Goal: Transaction & Acquisition: Purchase product/service

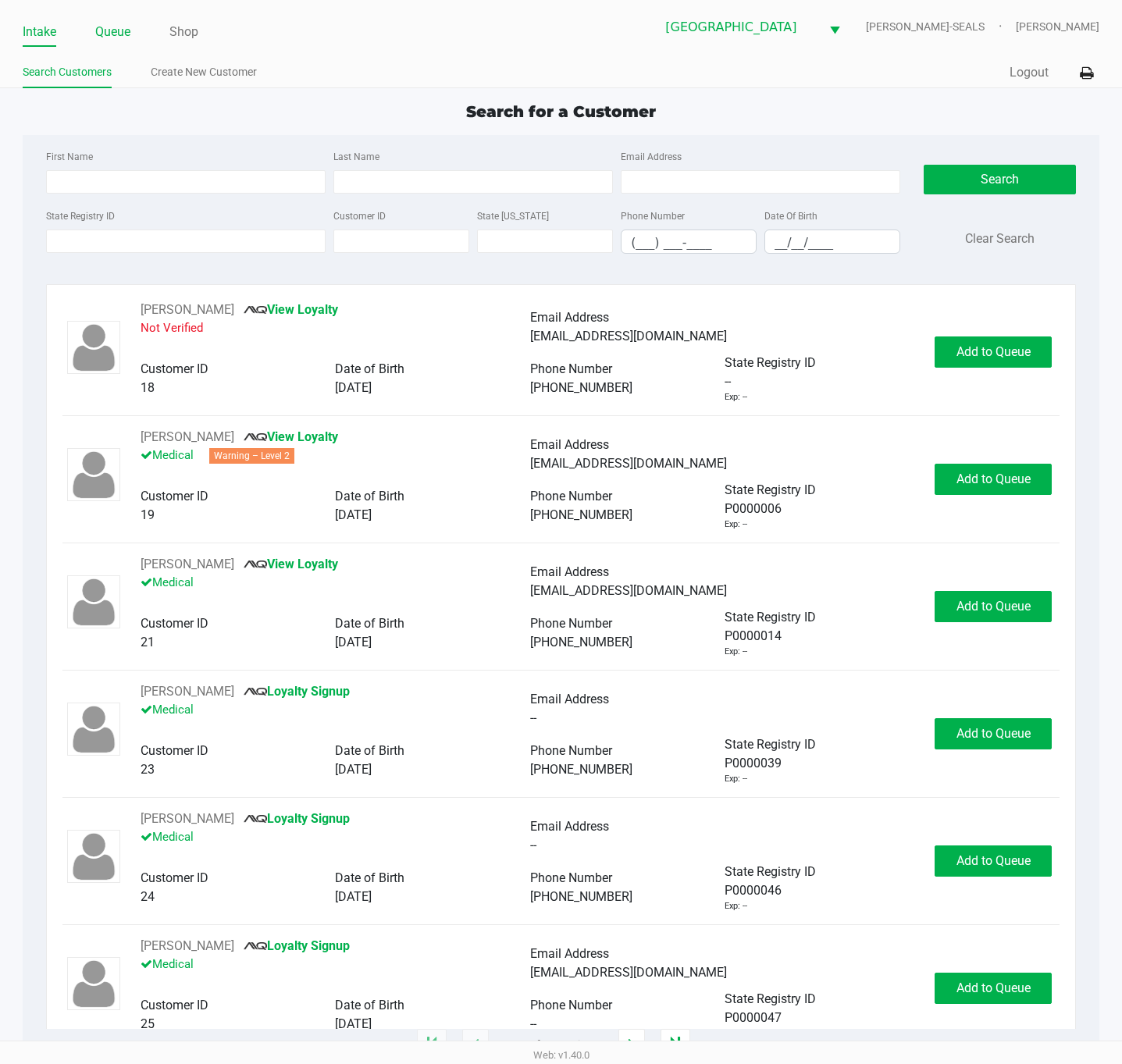
click at [124, 35] on link "Queue" at bounding box center [113, 32] width 35 height 22
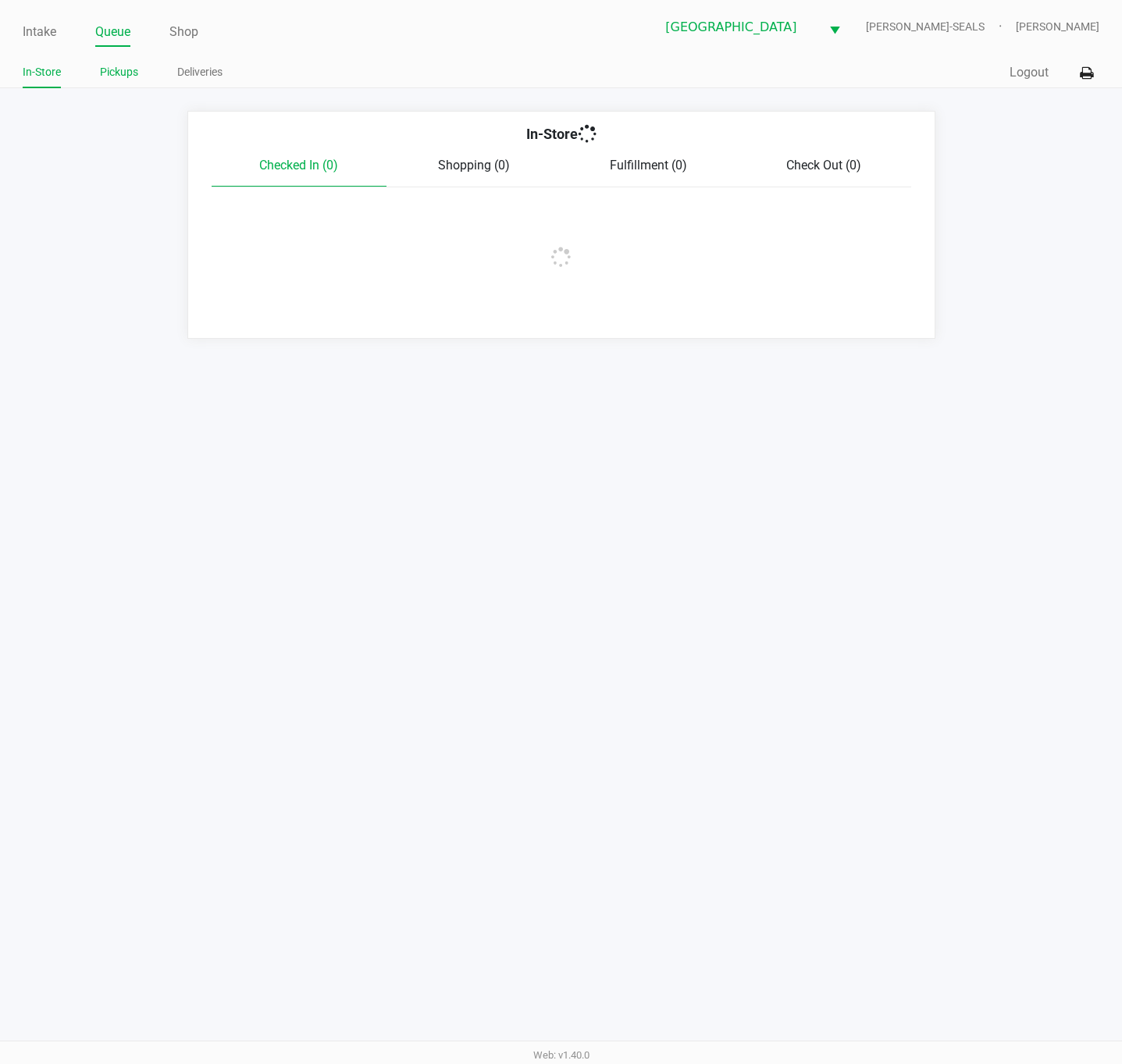
click at [122, 85] on li "Pickups" at bounding box center [118, 75] width 38 height 28
click at [115, 73] on link "Pickups" at bounding box center [118, 72] width 38 height 19
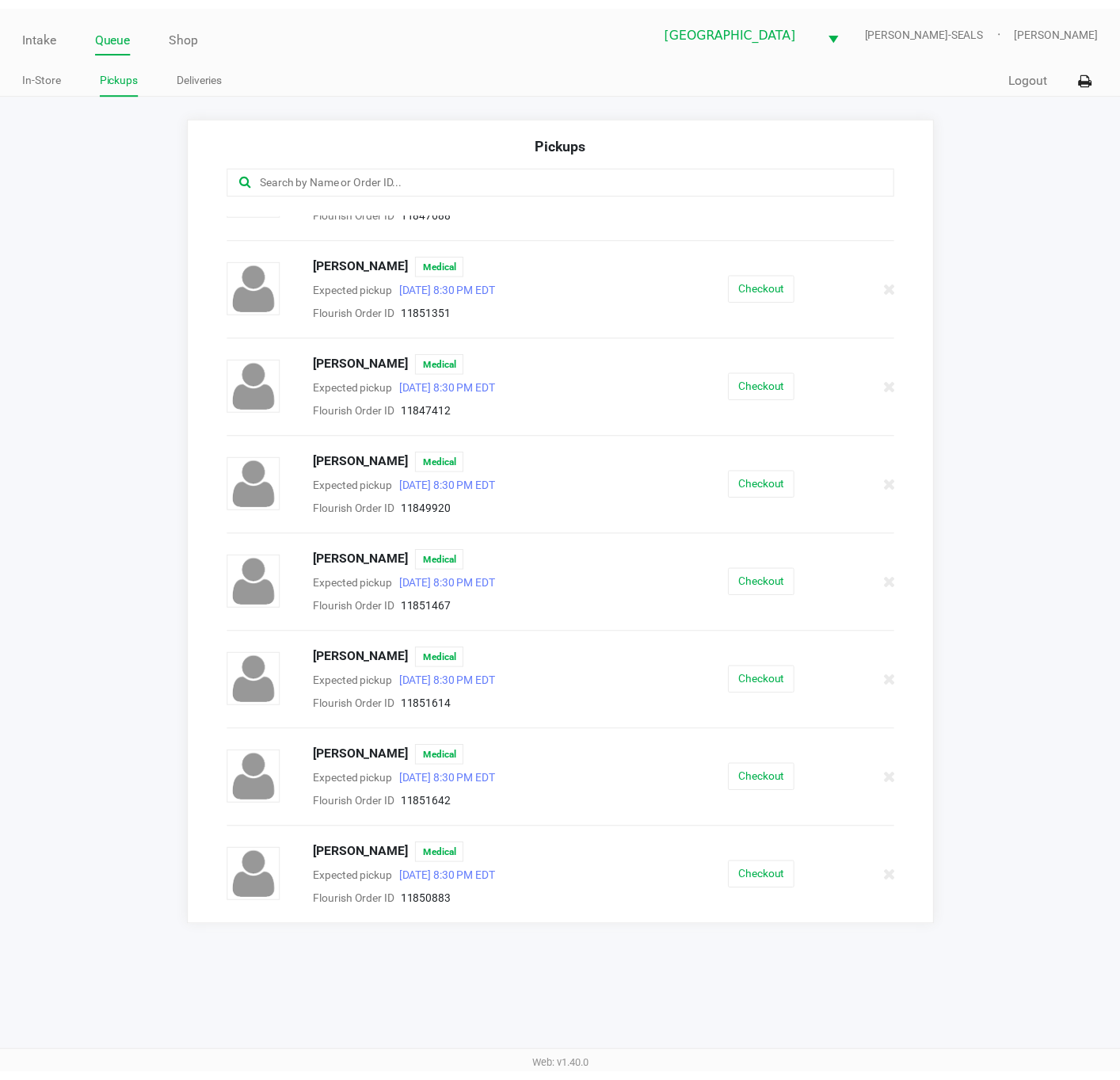
scroll to position [367, 0]
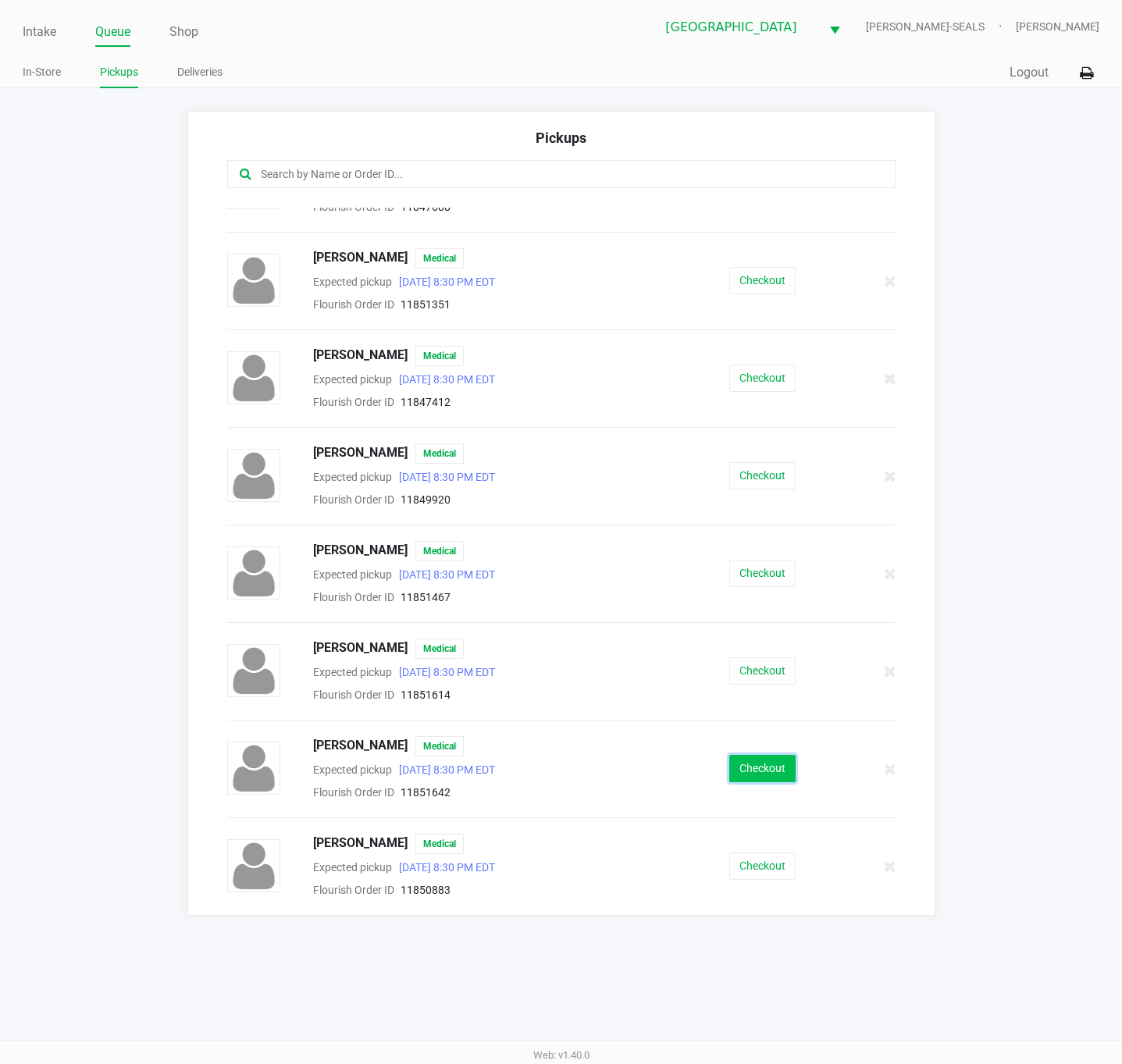
click at [730, 768] on button "Checkout" at bounding box center [762, 769] width 67 height 28
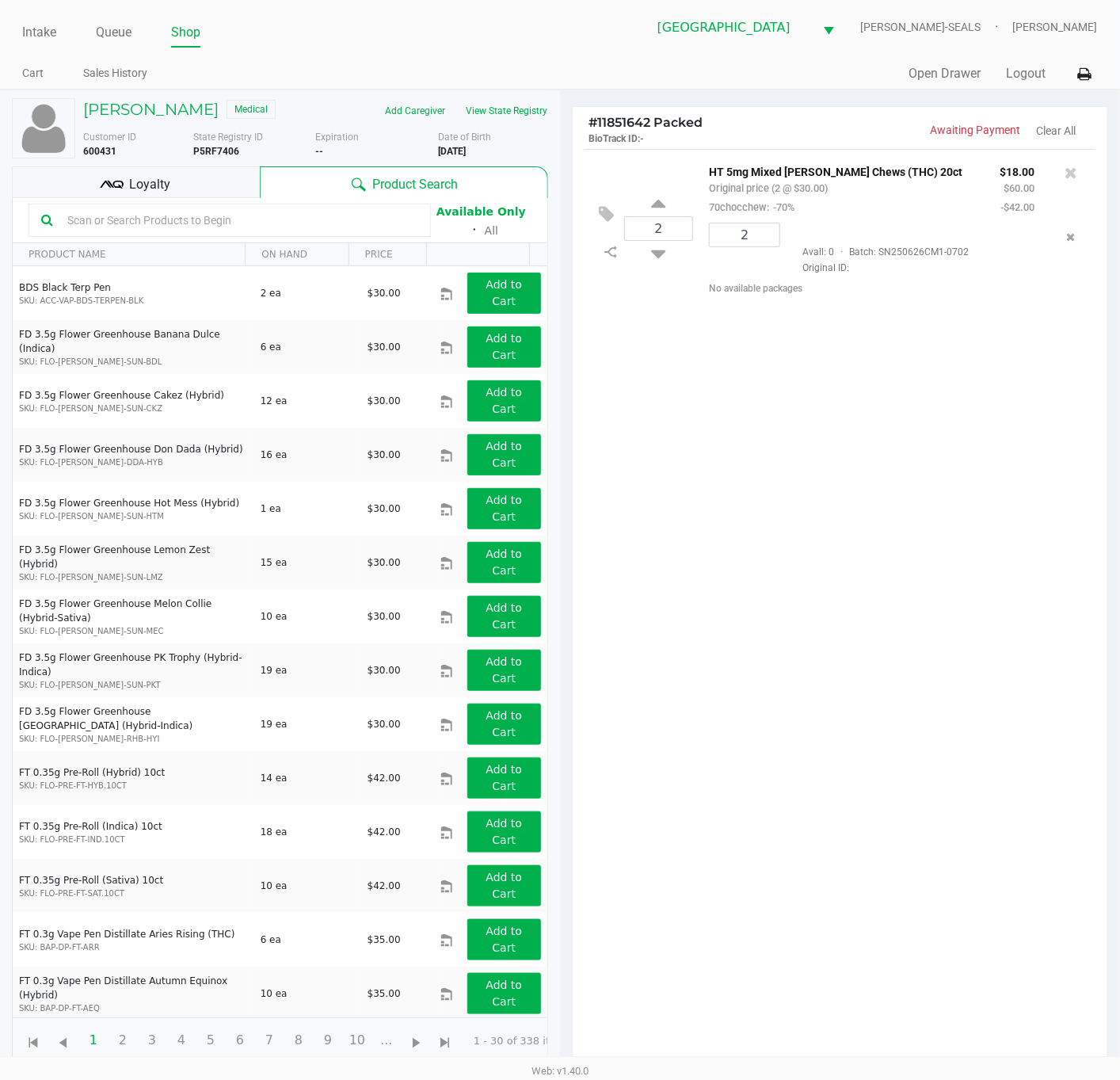
click at [860, 526] on div "2 HT 5mg Mixed [PERSON_NAME] Chews (THC) 20ct Original price (2 @ $30.00) 70cho…" at bounding box center [840, 613] width 535 height 927
click at [141, 178] on span "Loyalty" at bounding box center [150, 185] width 41 height 19
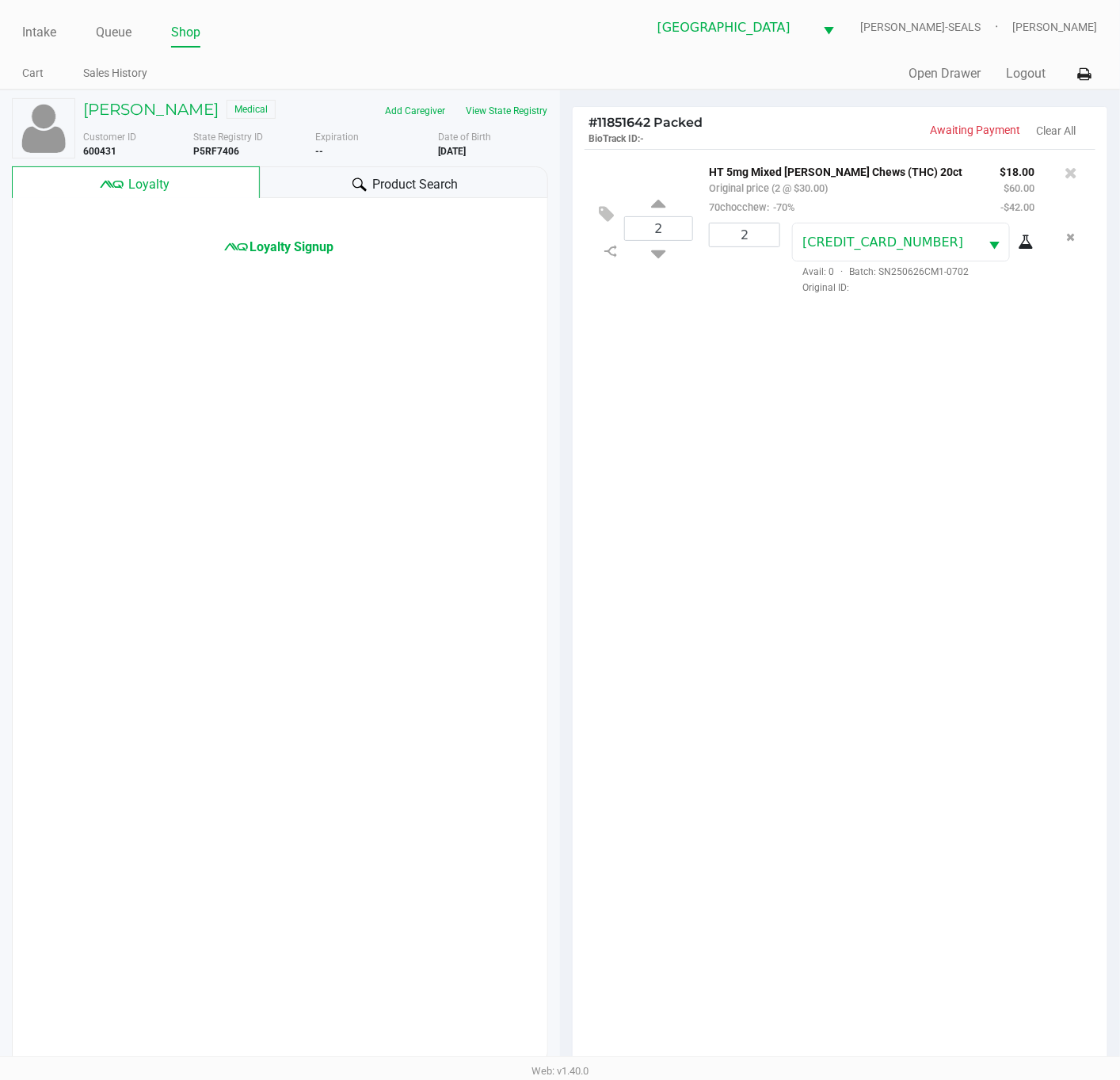
click at [324, 236] on div "Loyalty Signup" at bounding box center [280, 227] width 535 height 58
click at [318, 248] on span "Loyalty Signup" at bounding box center [292, 247] width 84 height 19
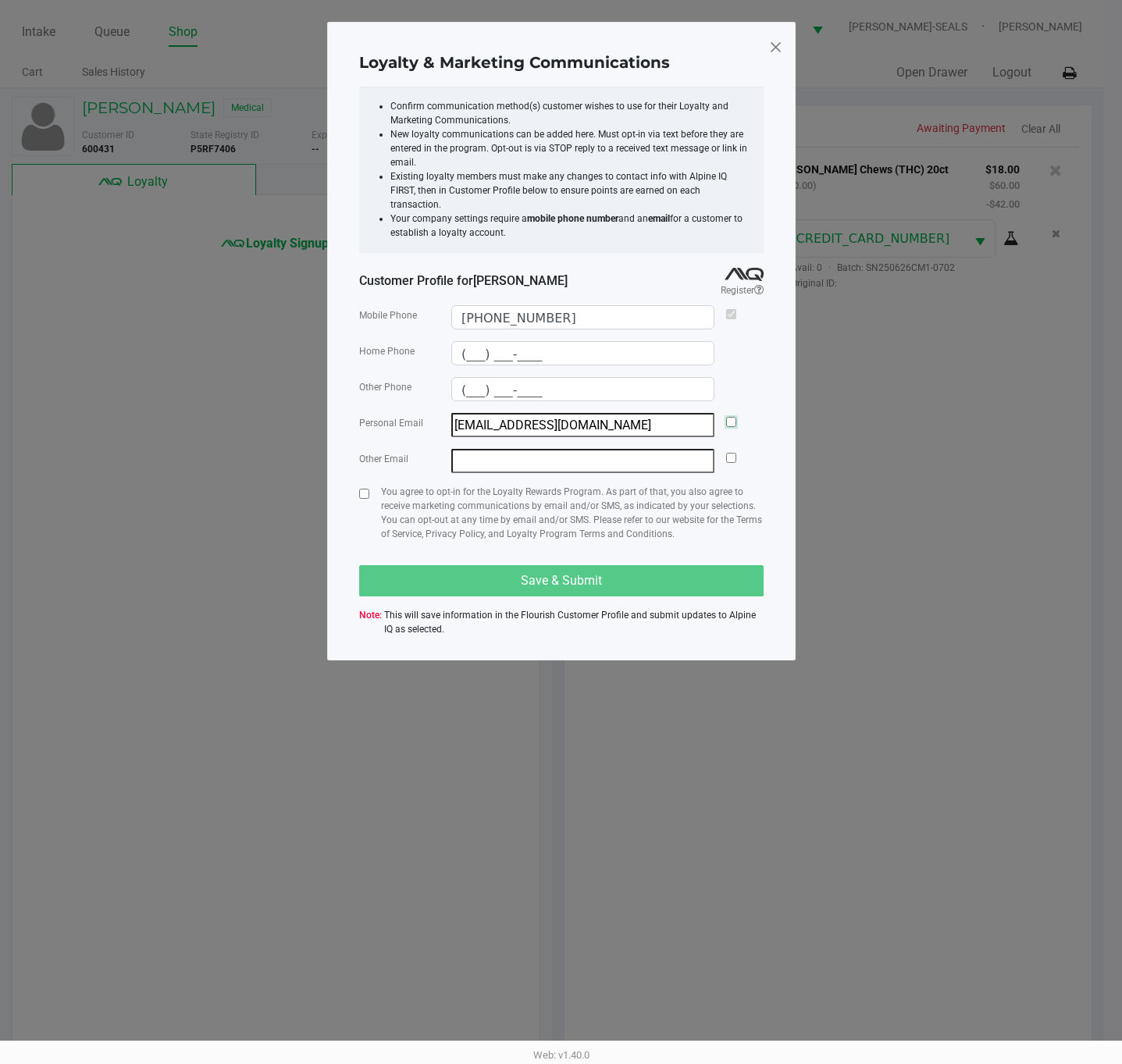
click at [729, 417] on input "checkbox" at bounding box center [730, 422] width 10 height 10
checkbox input "true"
click at [359, 489] on input "checkbox" at bounding box center [363, 494] width 10 height 10
checkbox input "true"
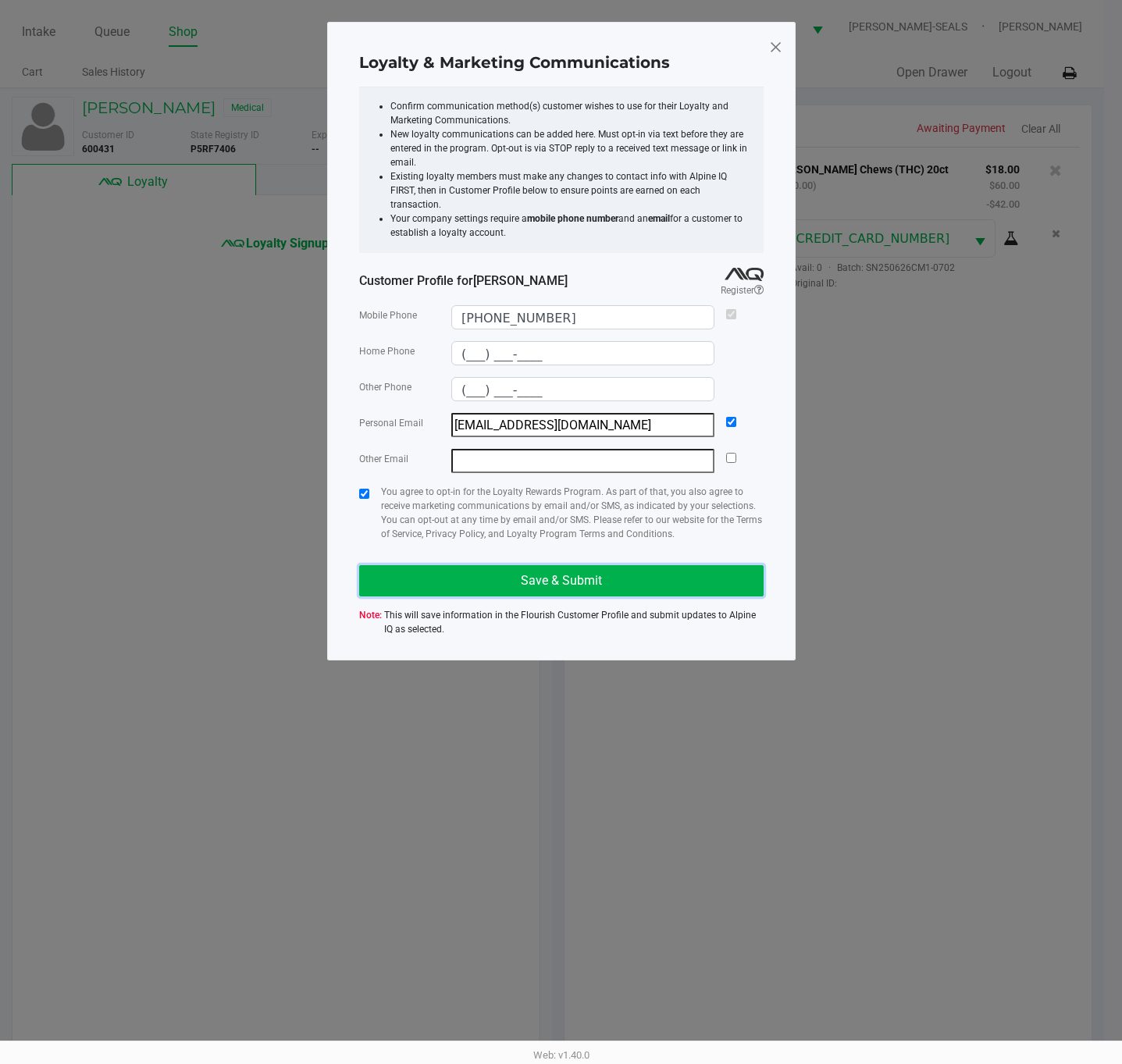
click at [455, 576] on button "Save & Submit" at bounding box center [560, 581] width 404 height 31
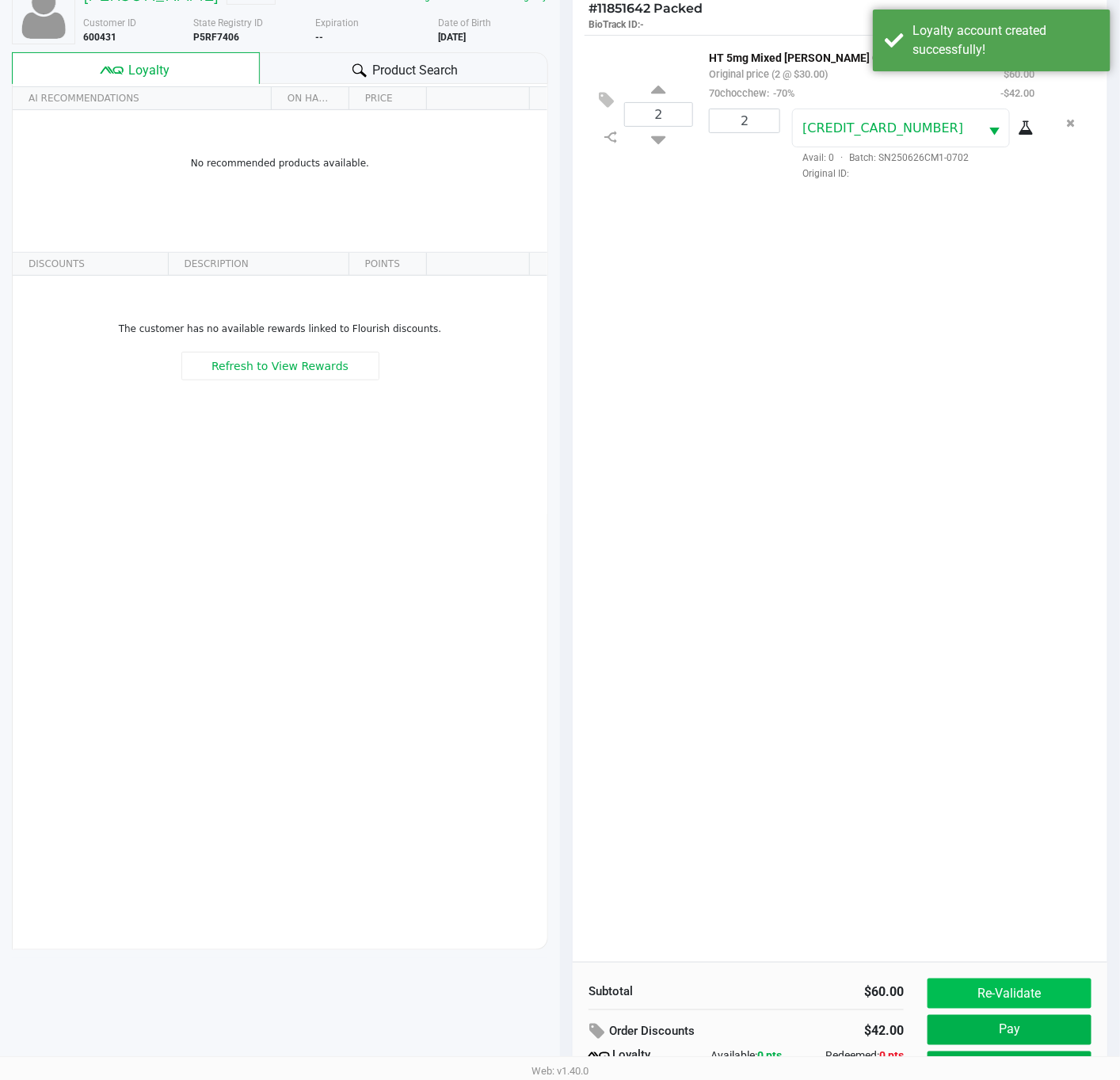
scroll to position [193, 0]
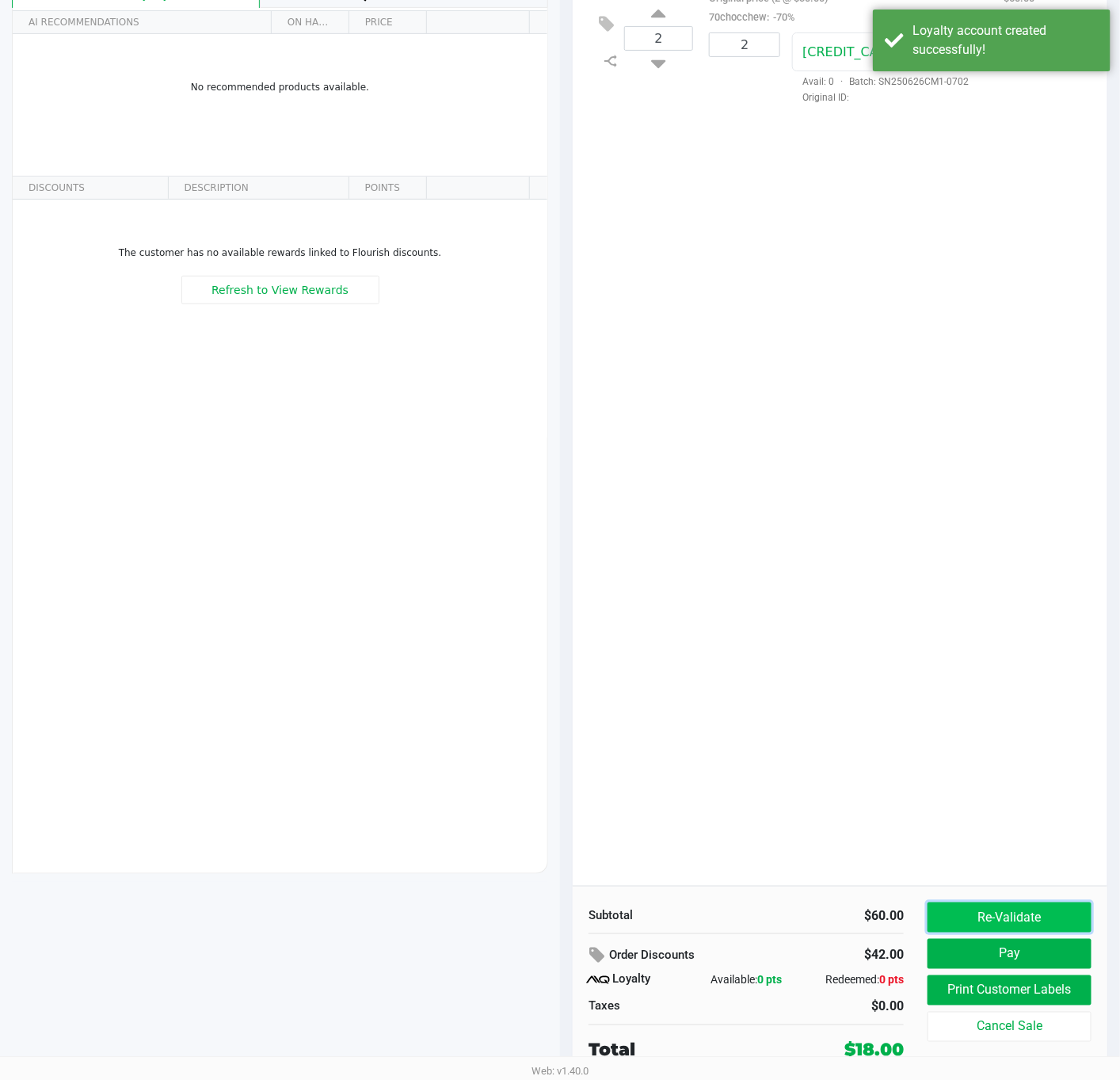
click at [1026, 919] on button "Re-Validate" at bounding box center [1009, 918] width 164 height 30
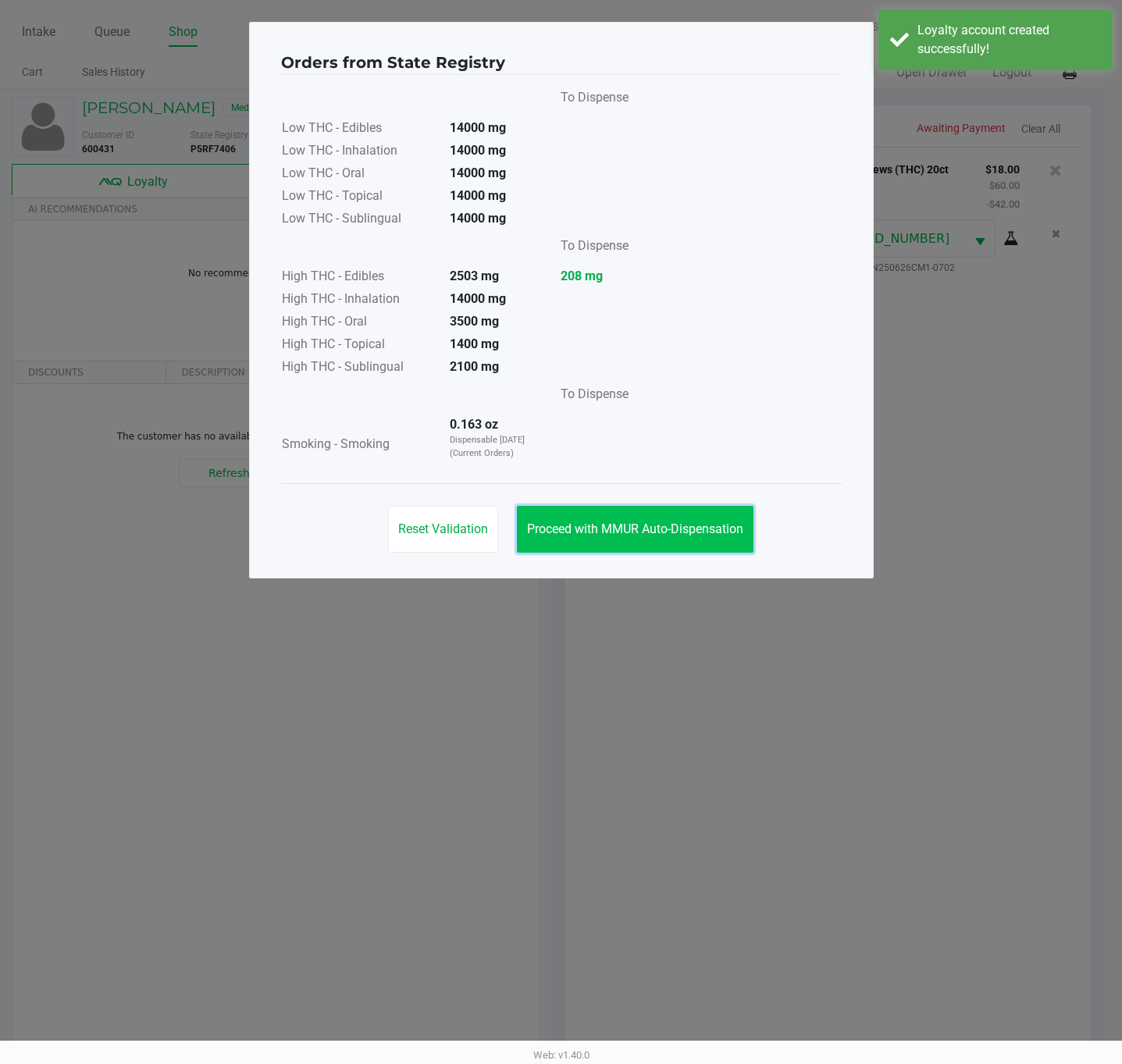
click at [685, 528] on span "Proceed with MMUR Auto-Dispensation" at bounding box center [635, 529] width 216 height 15
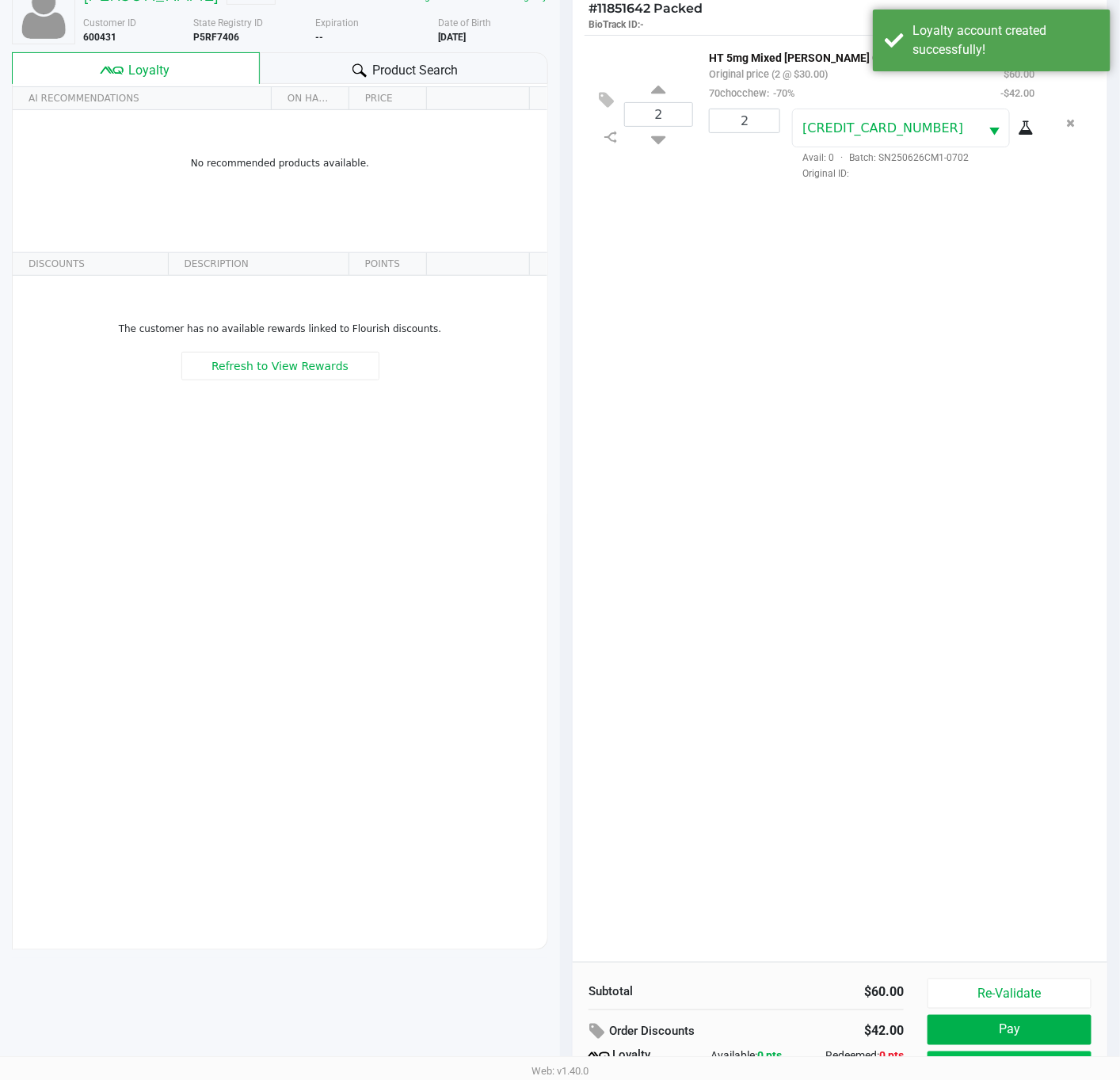
scroll to position [193, 0]
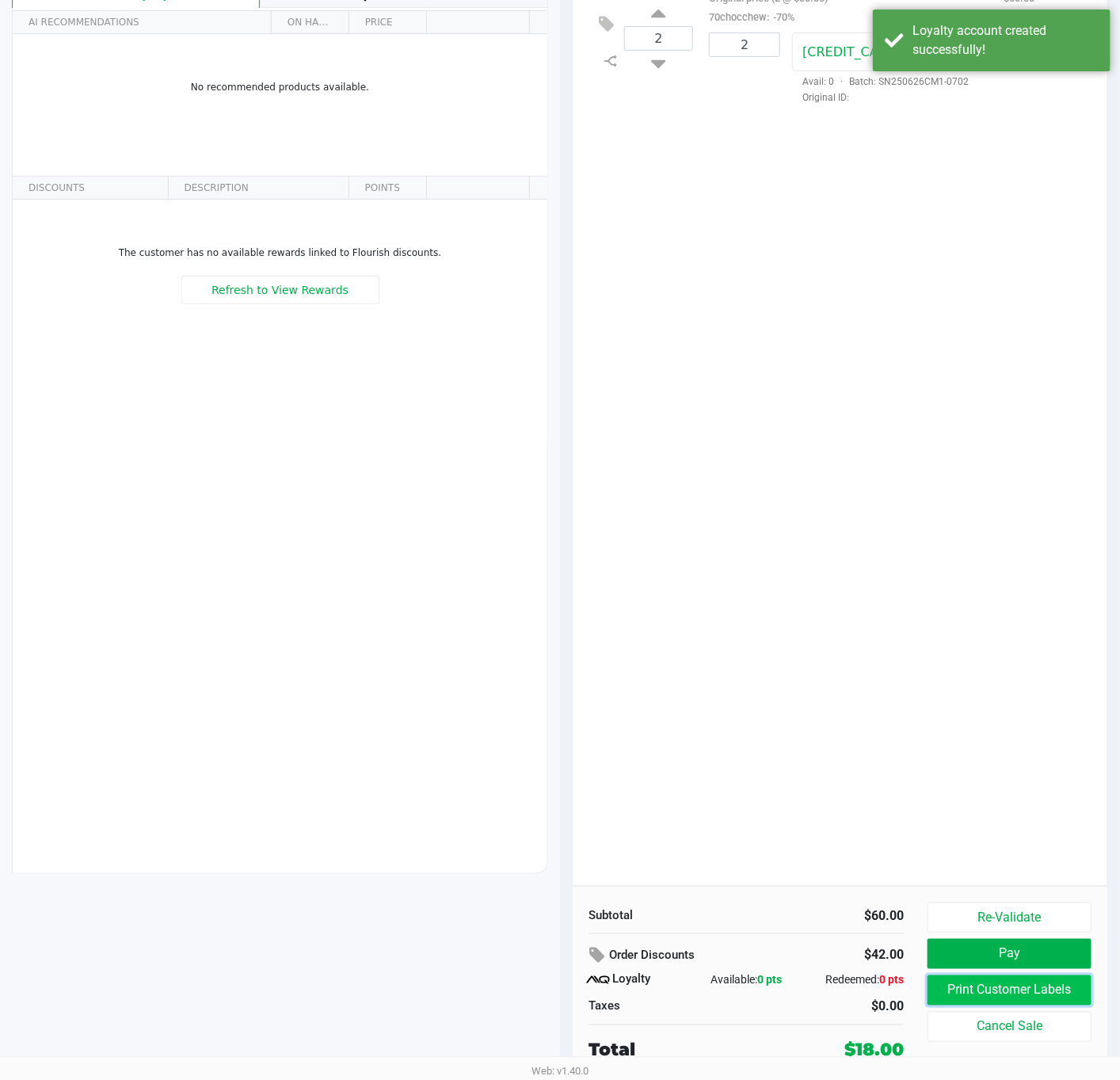
click at [1049, 991] on button "Print Customer Labels" at bounding box center [1009, 991] width 164 height 30
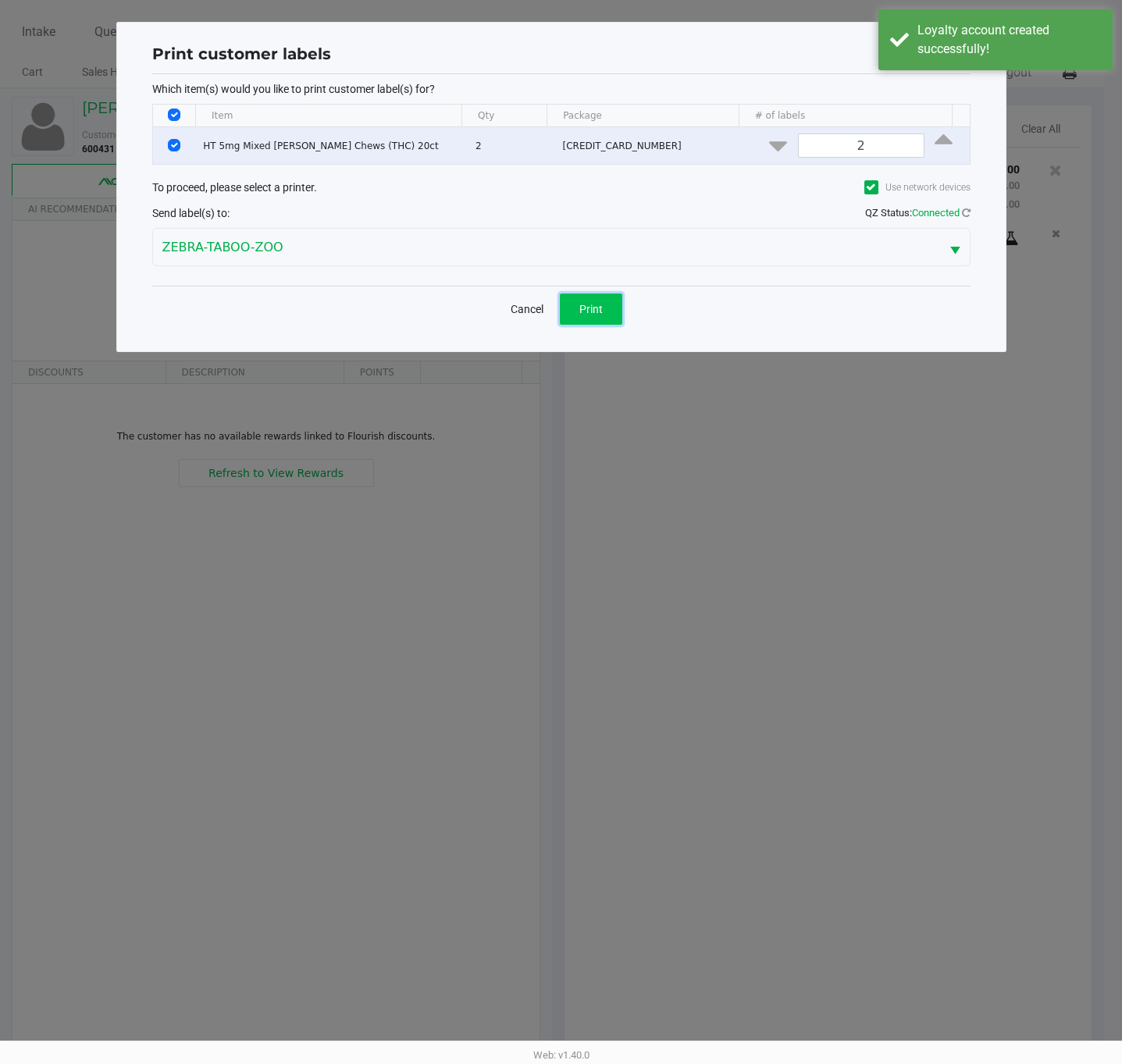
click at [595, 309] on span "Print" at bounding box center [591, 310] width 23 height 13
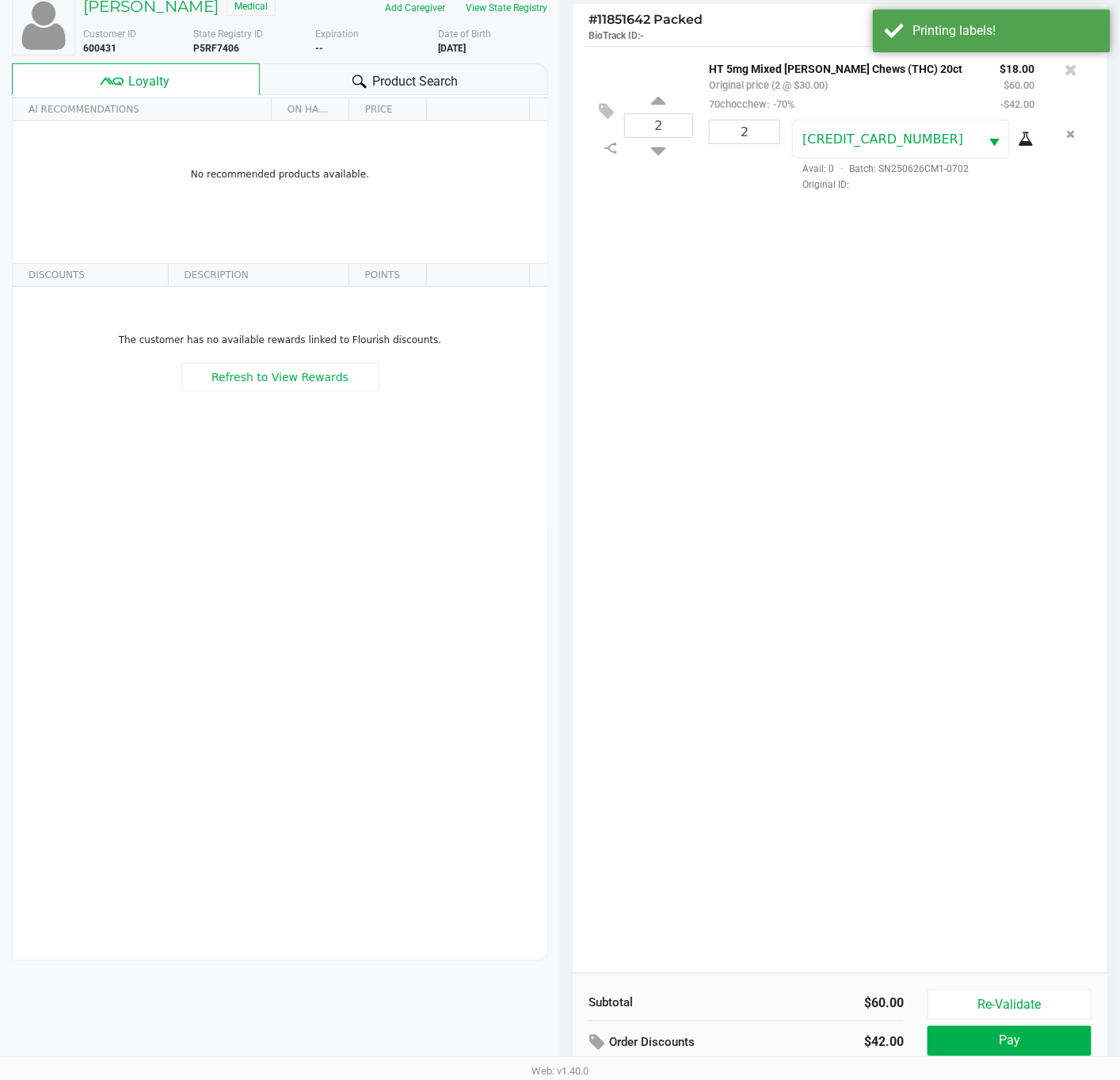
scroll to position [193, 0]
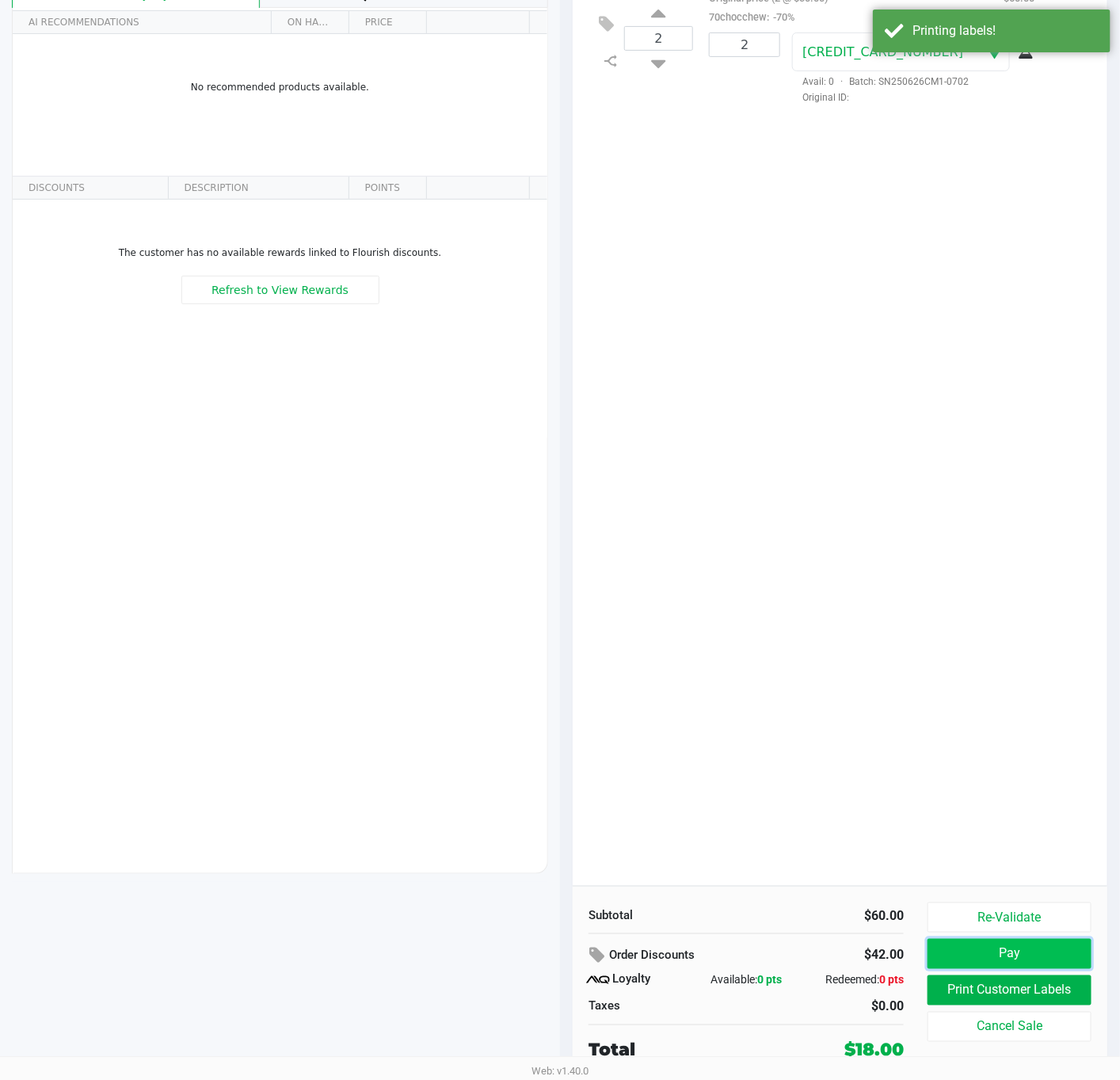
click at [996, 951] on button "Pay" at bounding box center [1009, 954] width 164 height 30
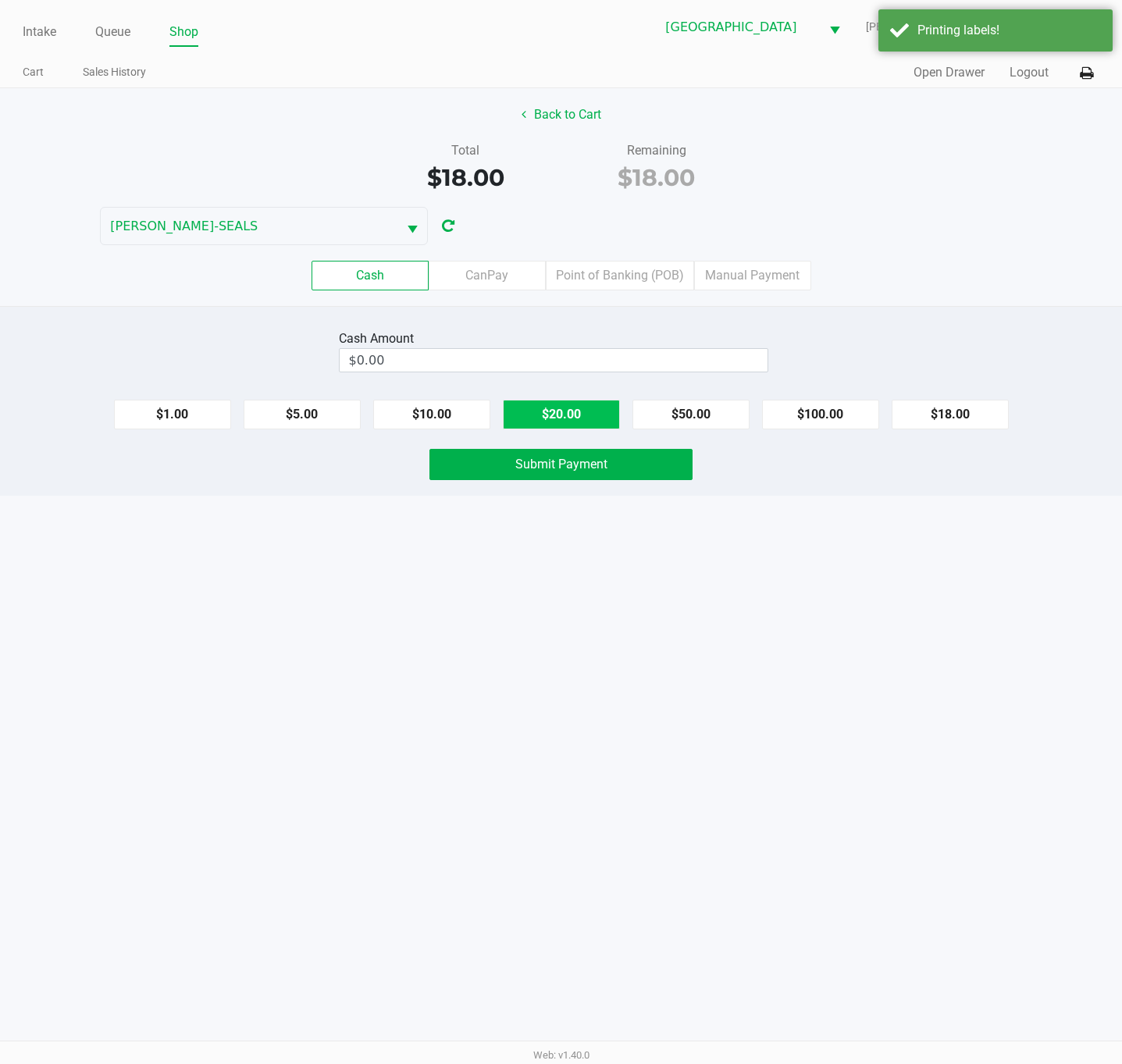
drag, startPoint x: 593, startPoint y: 417, endPoint x: 584, endPoint y: 444, distance: 28.5
click at [592, 415] on button "$20.00" at bounding box center [561, 414] width 117 height 30
type input "$20.00"
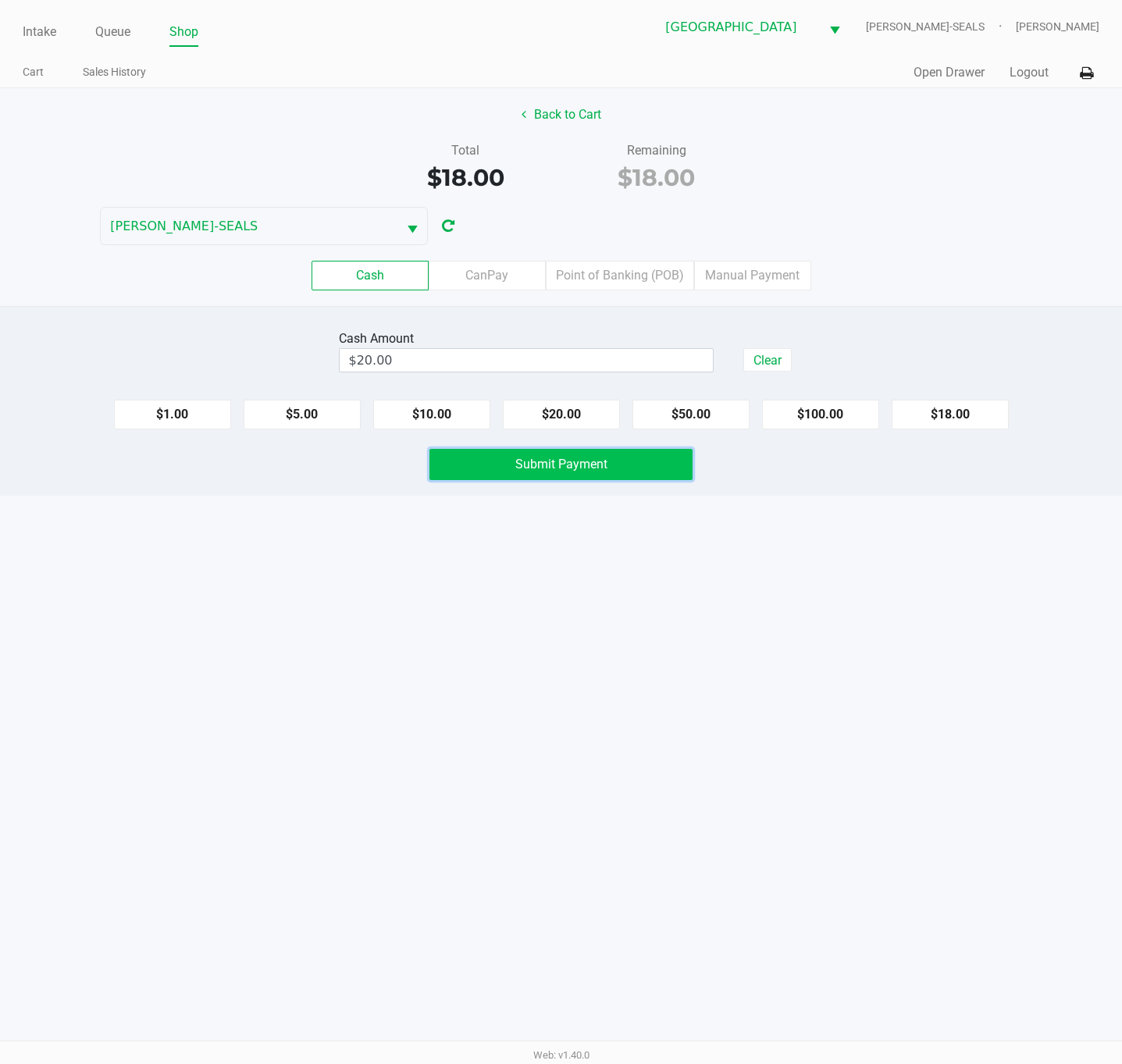
click at [581, 467] on span "Submit Payment" at bounding box center [561, 464] width 92 height 15
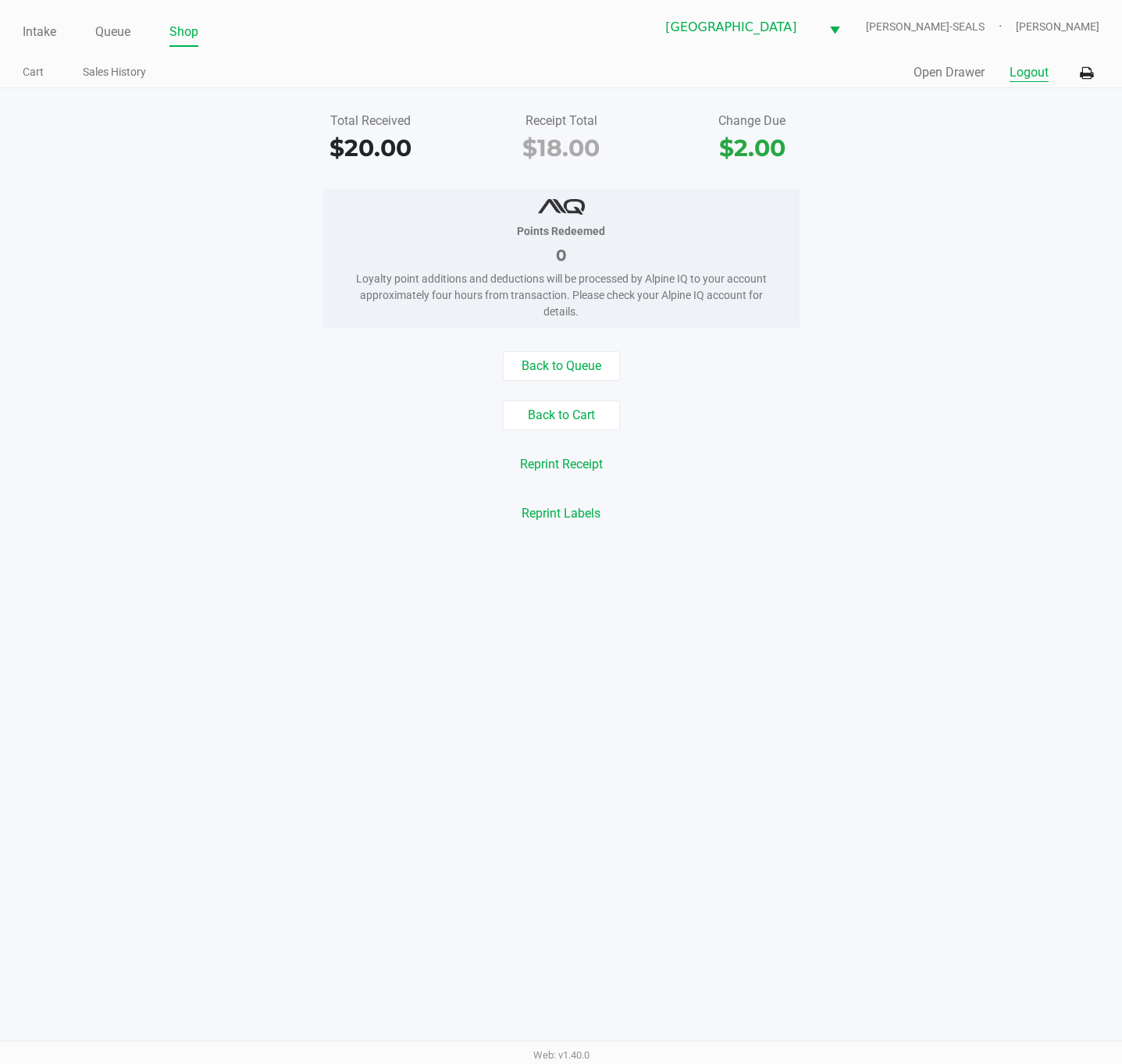
click at [1017, 79] on button "Logout" at bounding box center [1029, 72] width 39 height 18
